Goal: Navigation & Orientation: Find specific page/section

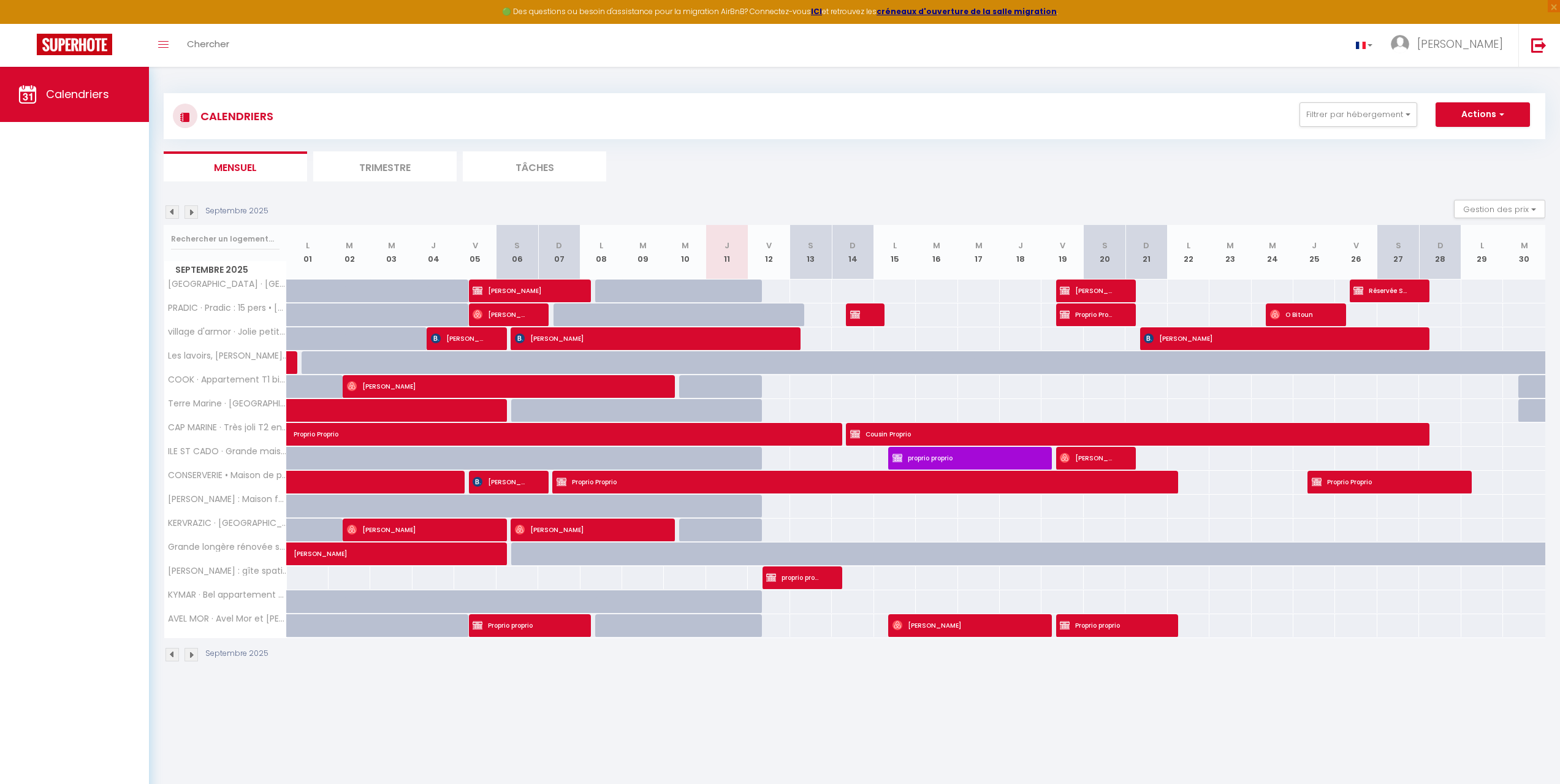
click at [192, 652] on img at bounding box center [191, 654] width 14 height 14
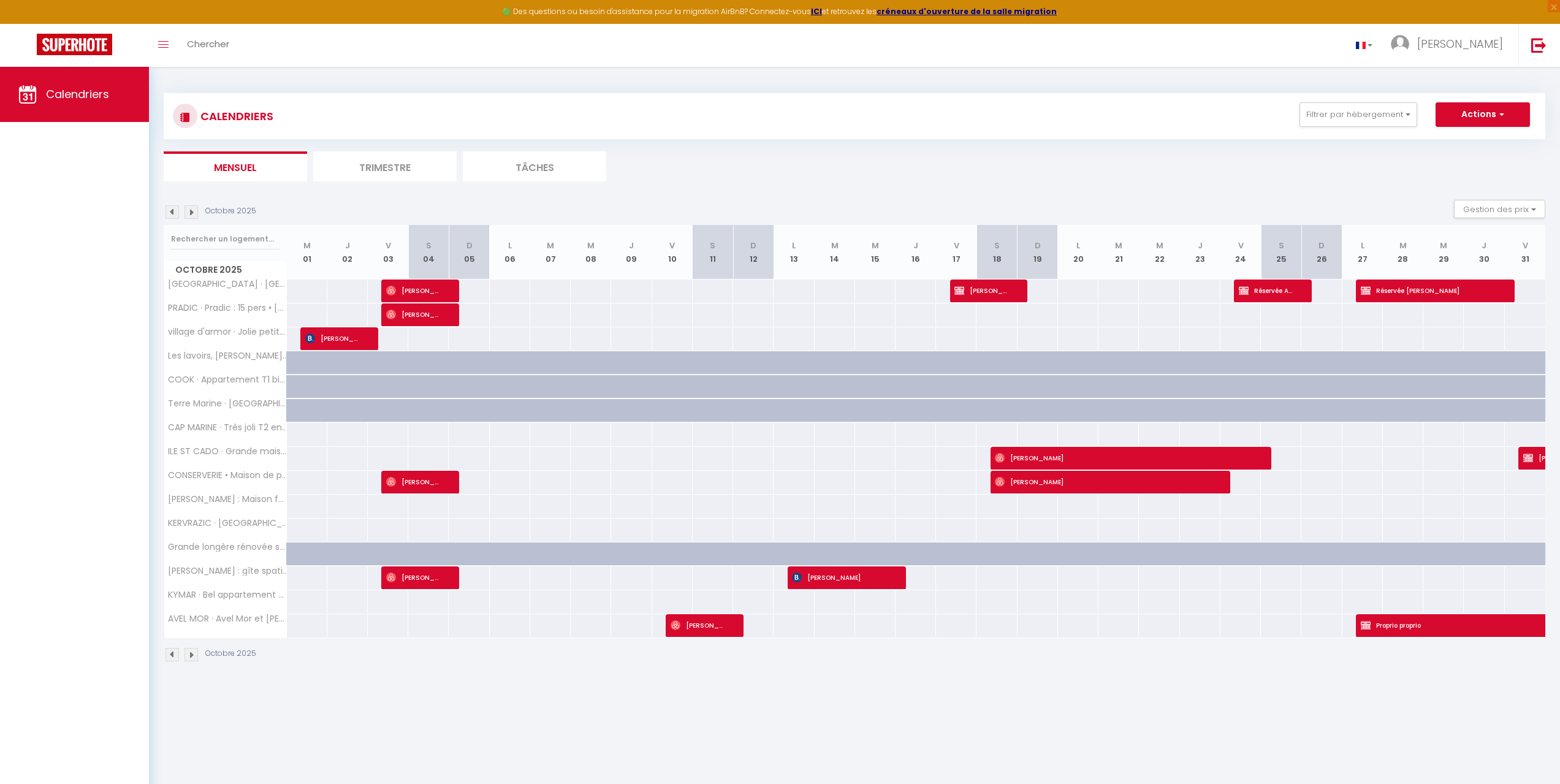
click at [192, 652] on img at bounding box center [191, 654] width 14 height 14
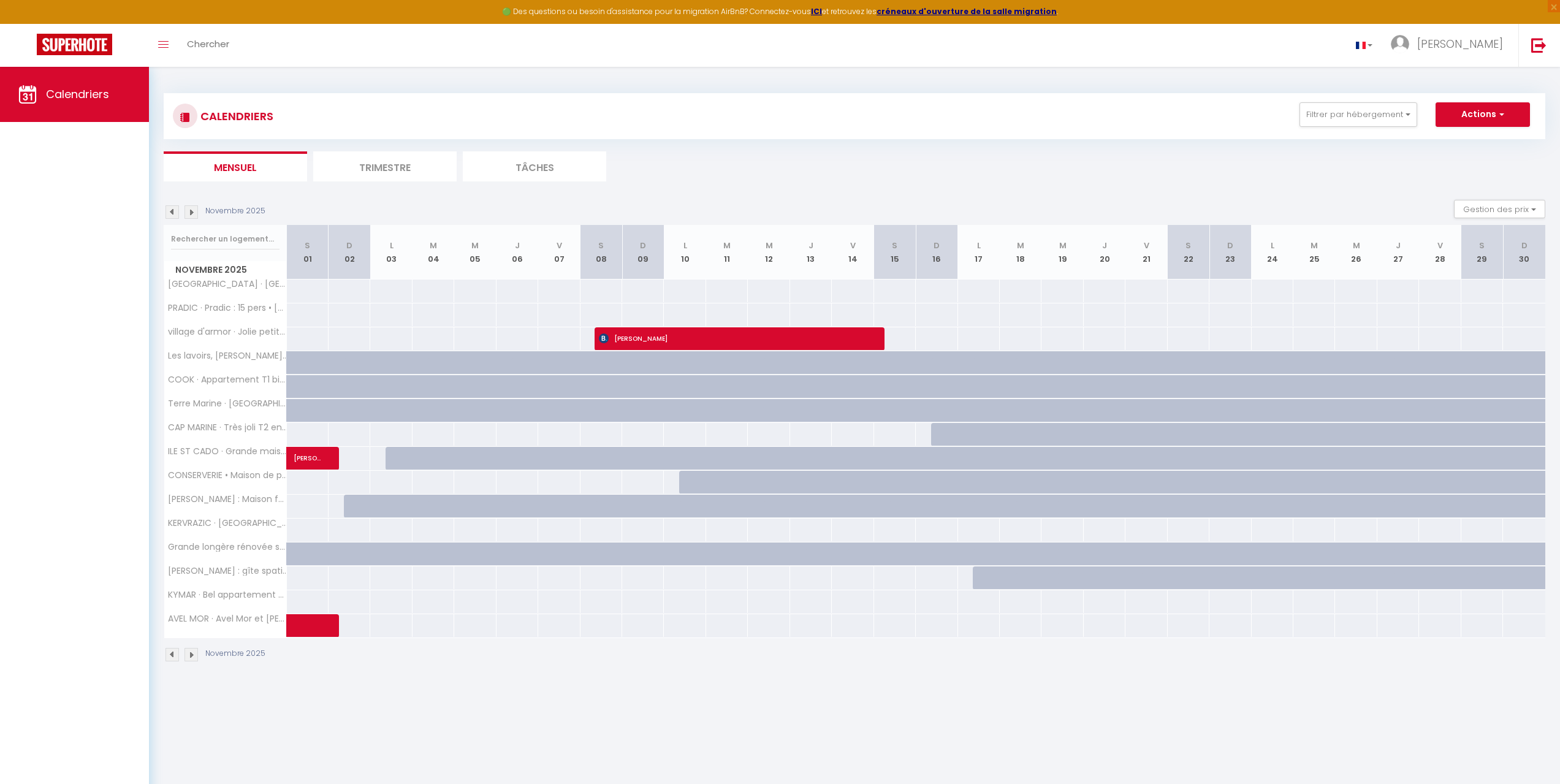
click at [192, 652] on img at bounding box center [191, 654] width 14 height 14
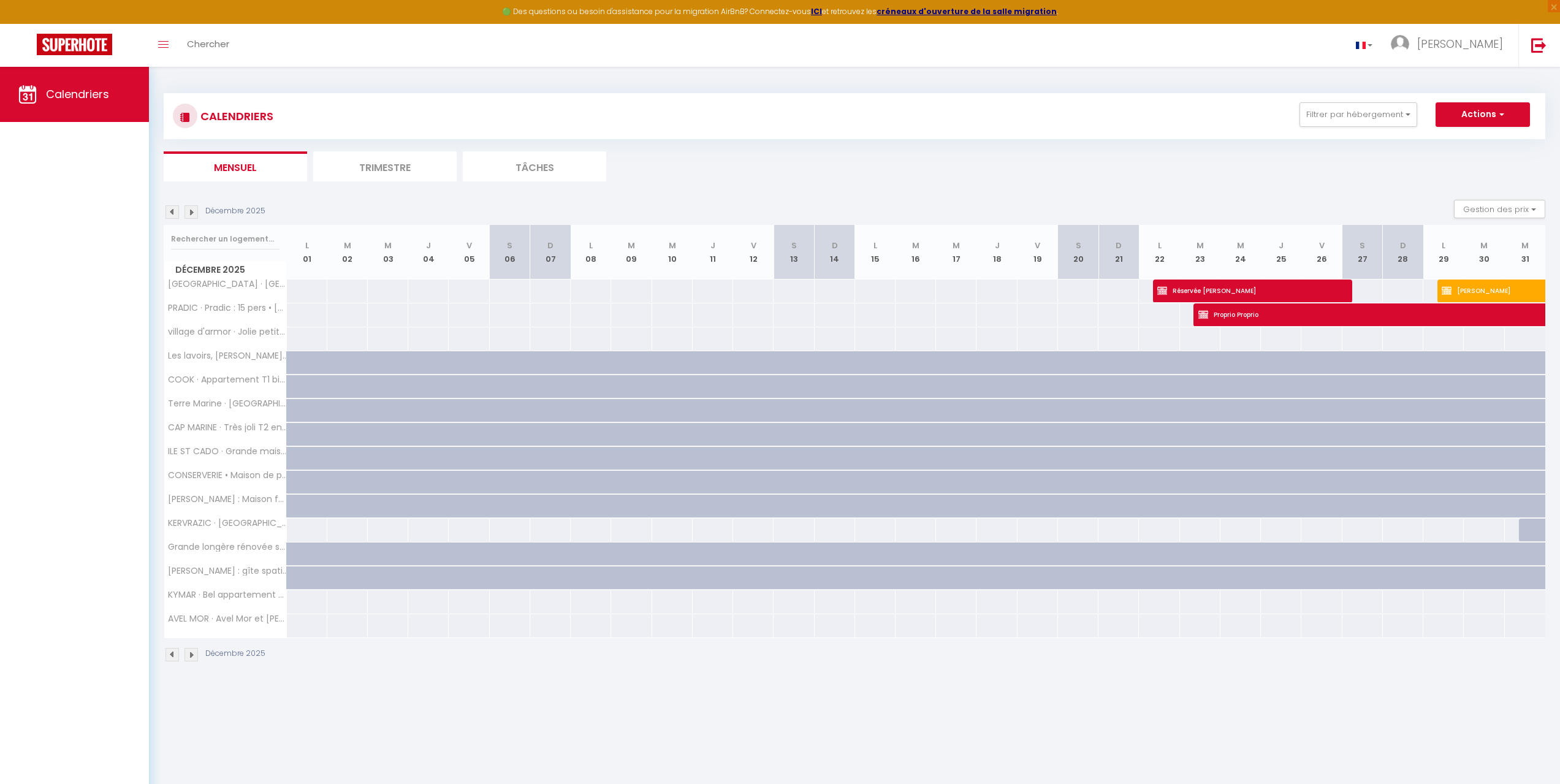
click at [192, 652] on img at bounding box center [191, 654] width 14 height 14
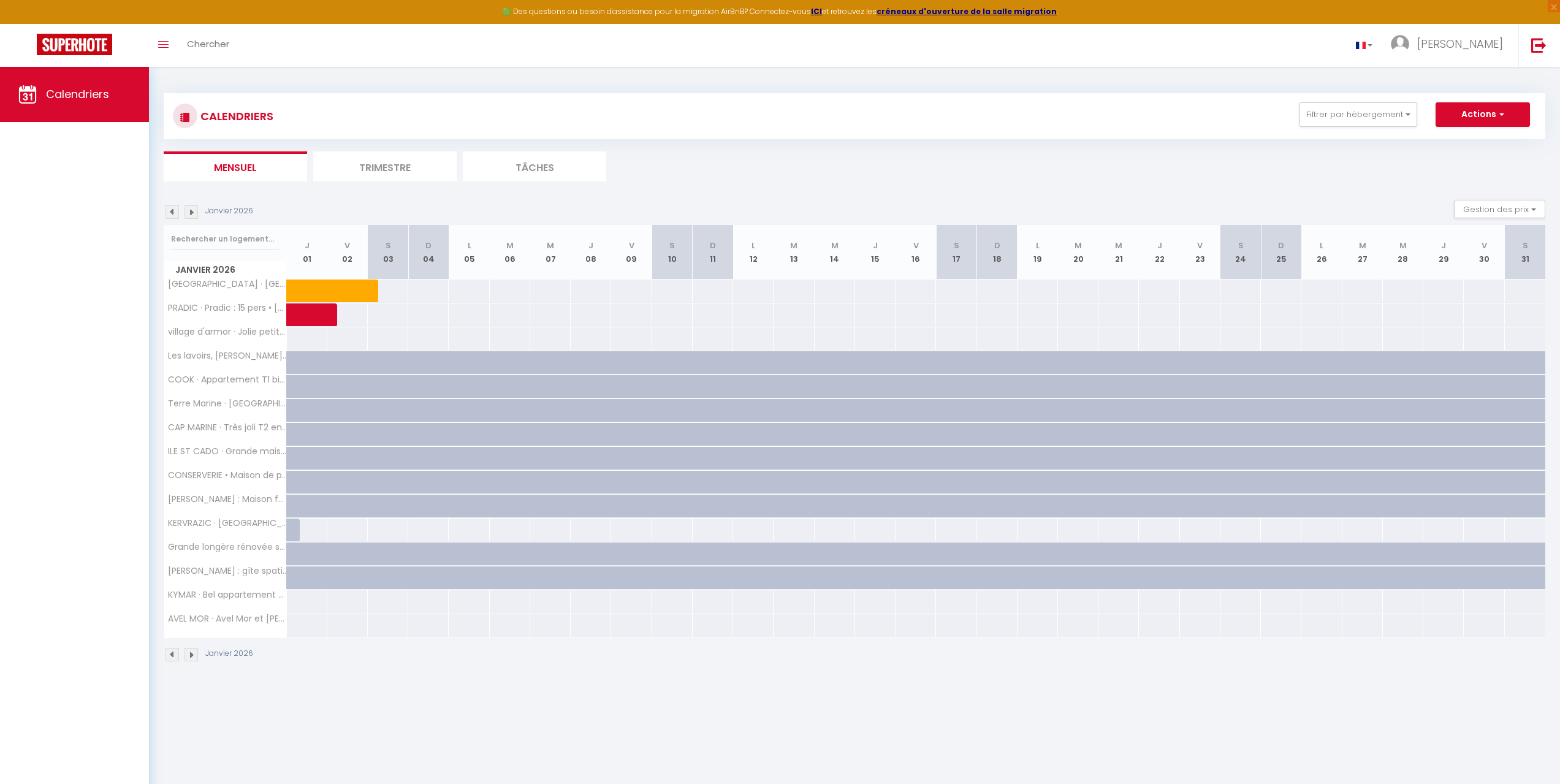
click at [192, 652] on img at bounding box center [191, 654] width 14 height 14
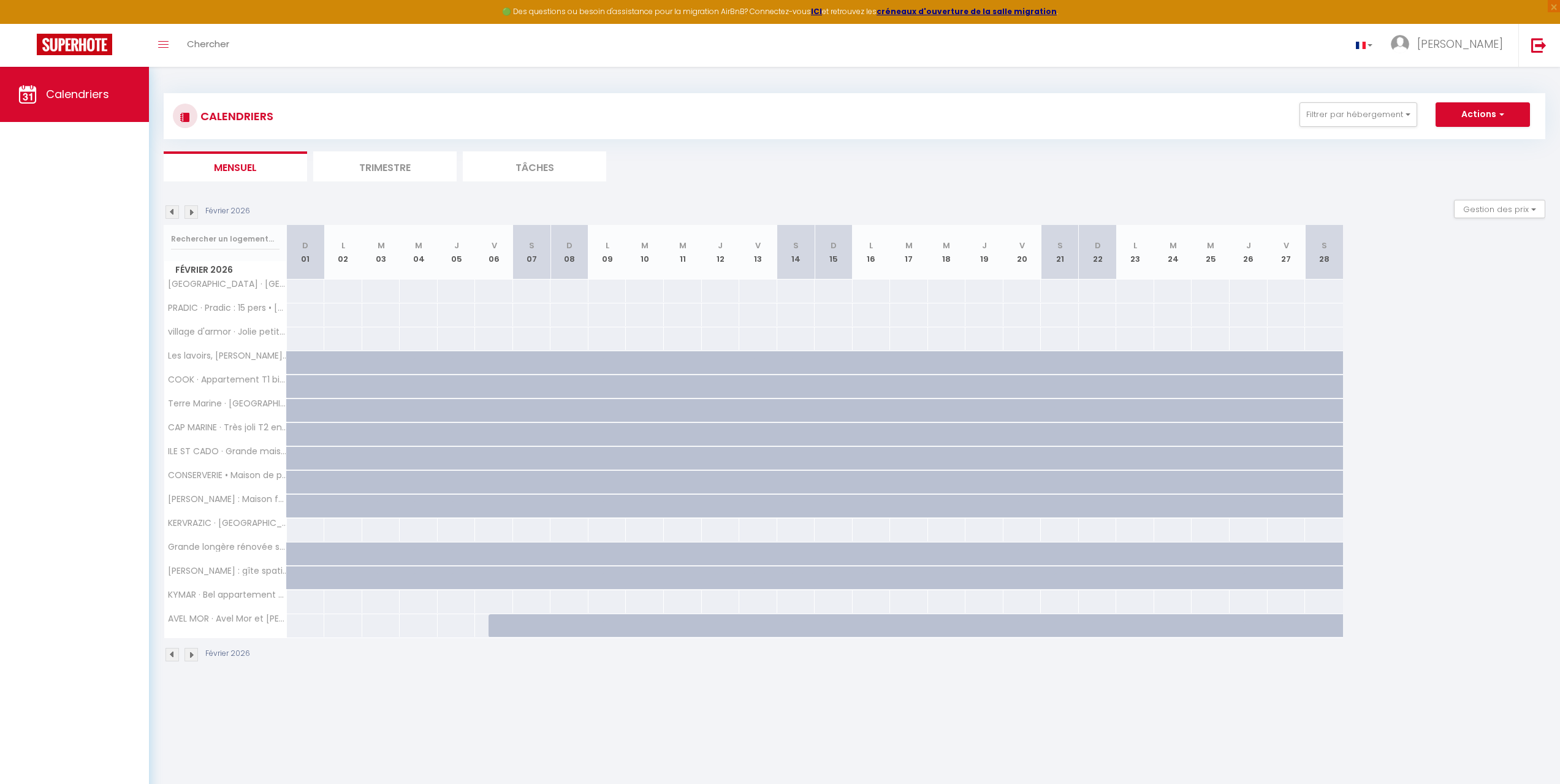
click at [192, 652] on img at bounding box center [191, 654] width 14 height 14
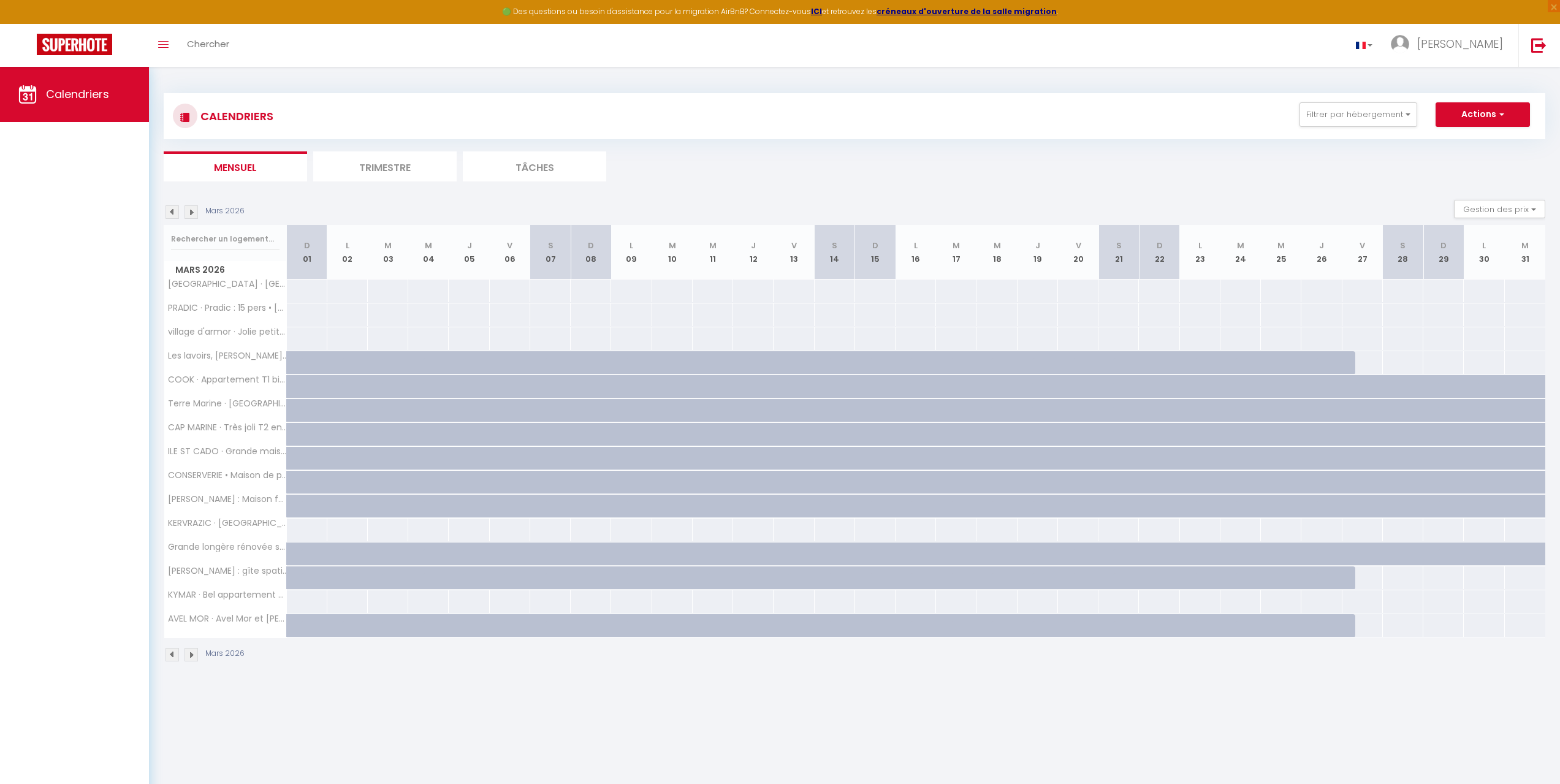
click at [192, 652] on img at bounding box center [191, 654] width 14 height 14
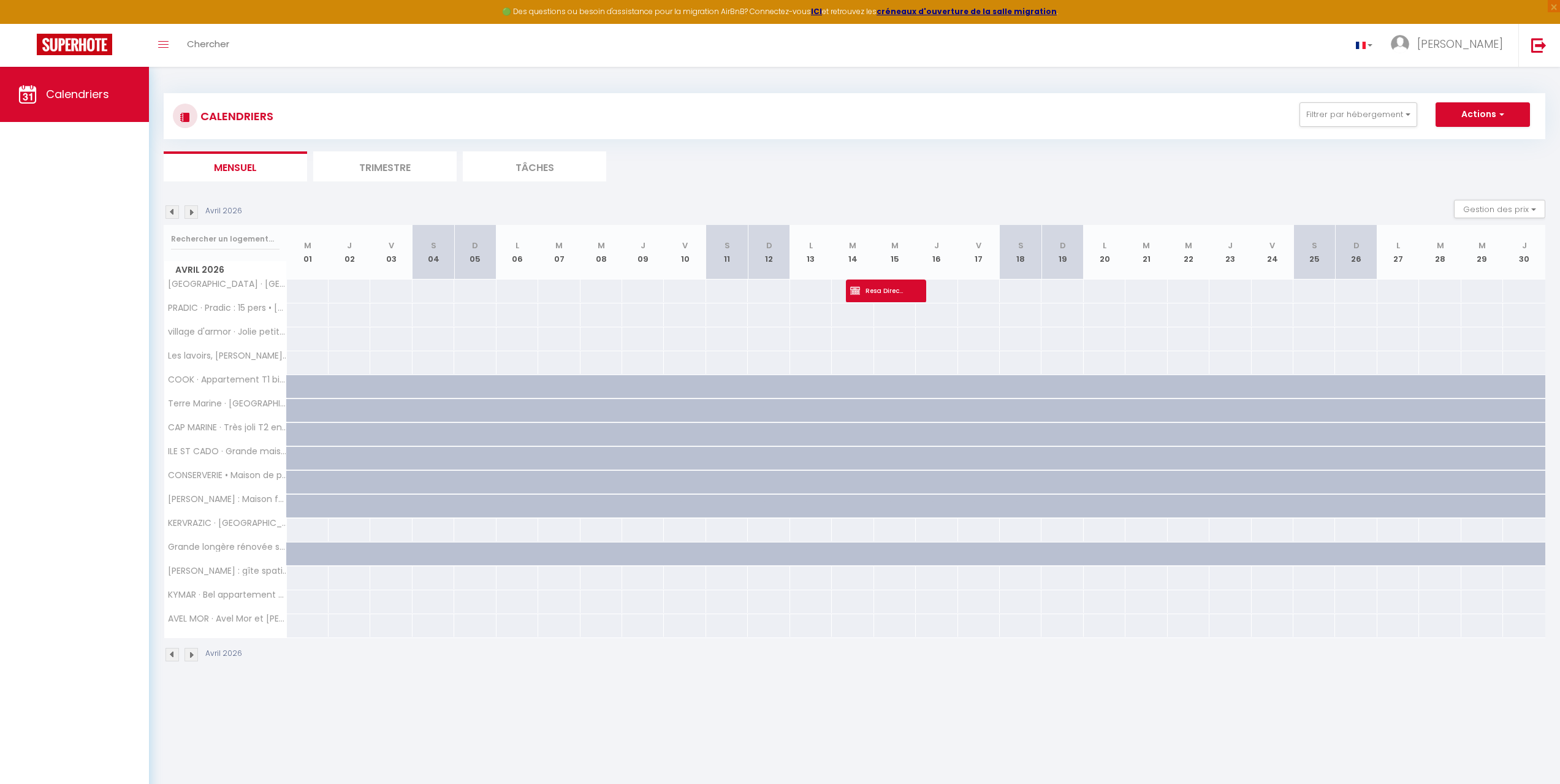
click at [192, 652] on img at bounding box center [191, 654] width 14 height 14
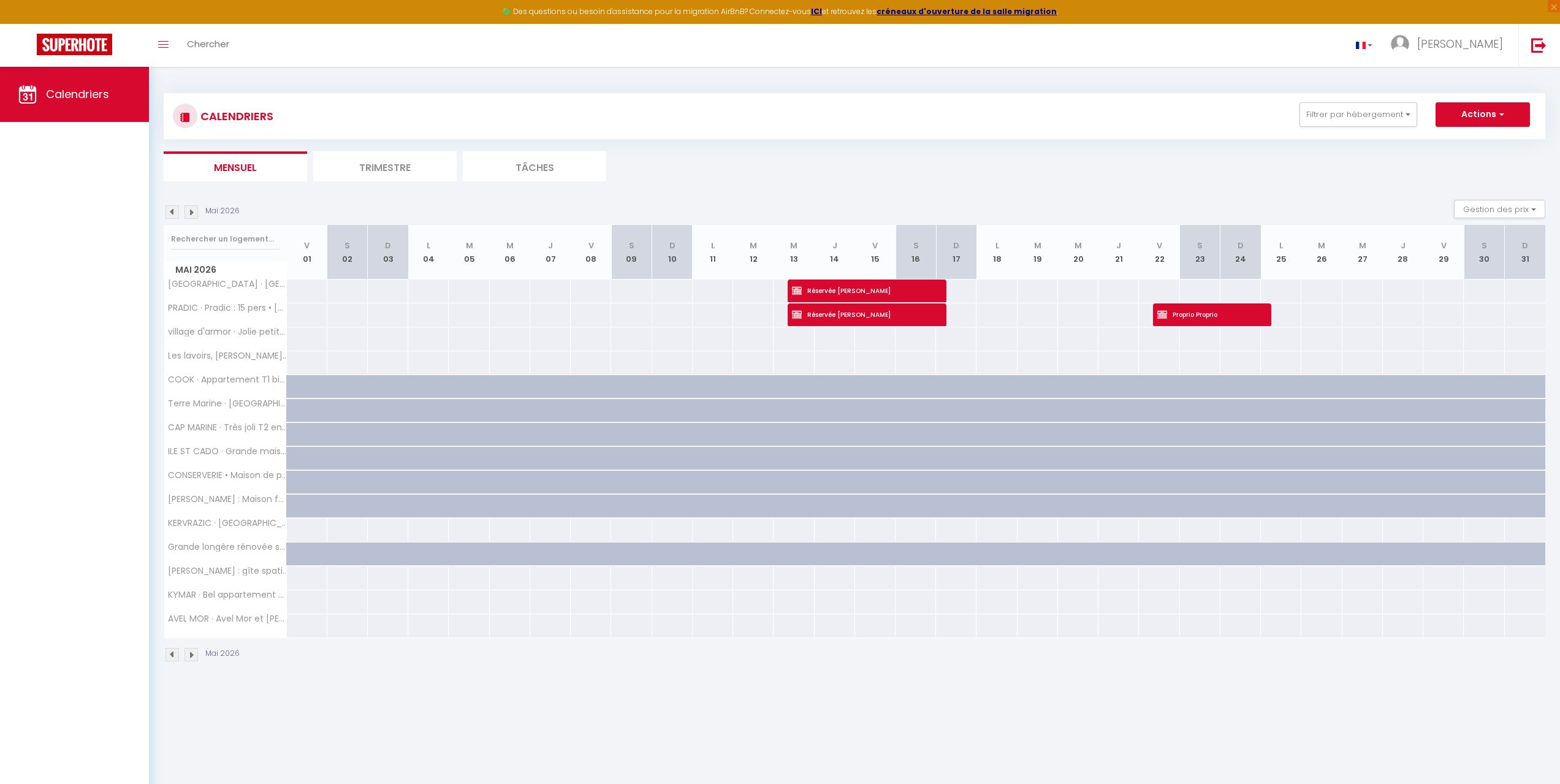
click at [192, 652] on img at bounding box center [191, 654] width 14 height 14
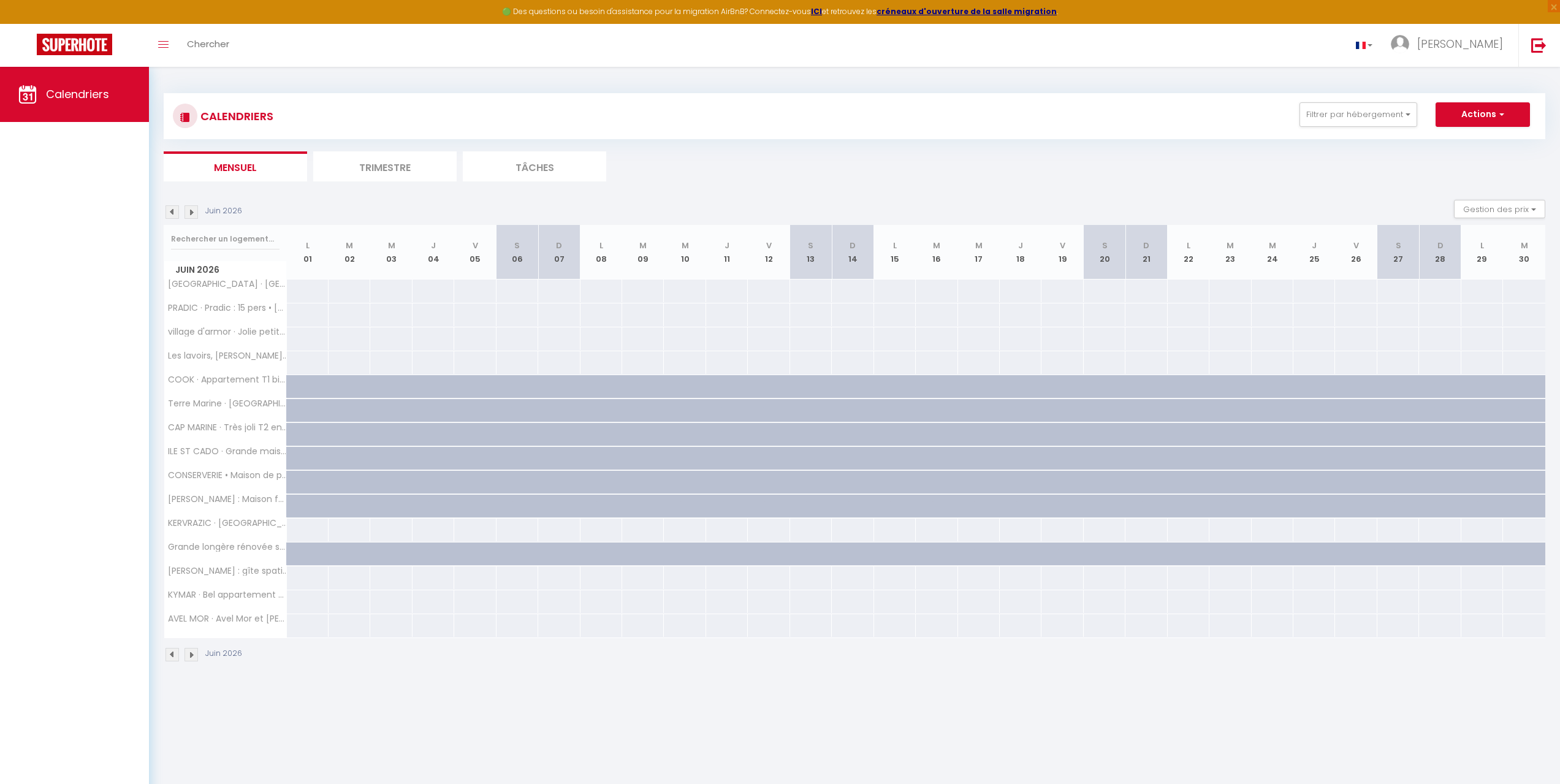
click at [192, 652] on img at bounding box center [191, 654] width 14 height 14
